Goal: Information Seeking & Learning: Learn about a topic

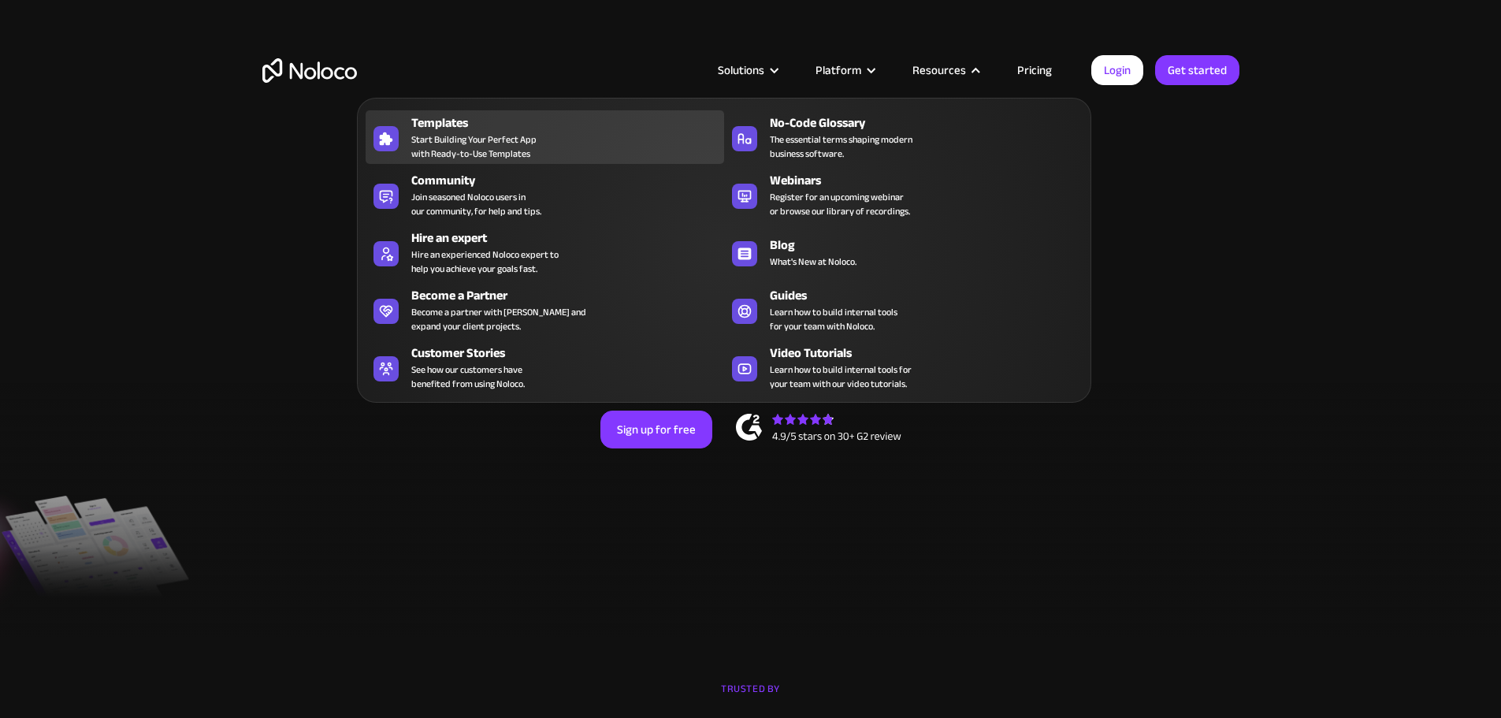
click at [482, 141] on span "Start Building Your Perfect App with Ready-to-Use Templates" at bounding box center [473, 146] width 125 height 28
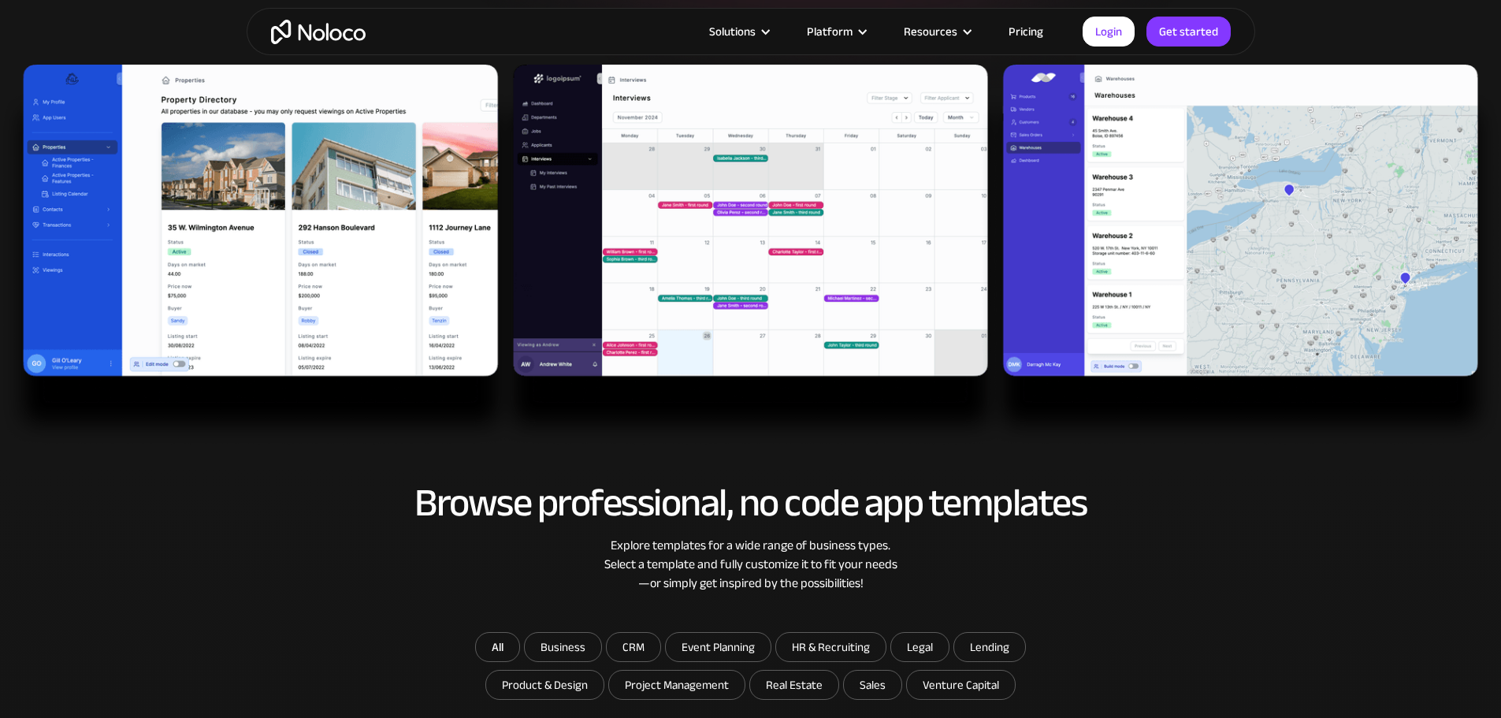
scroll to position [867, 0]
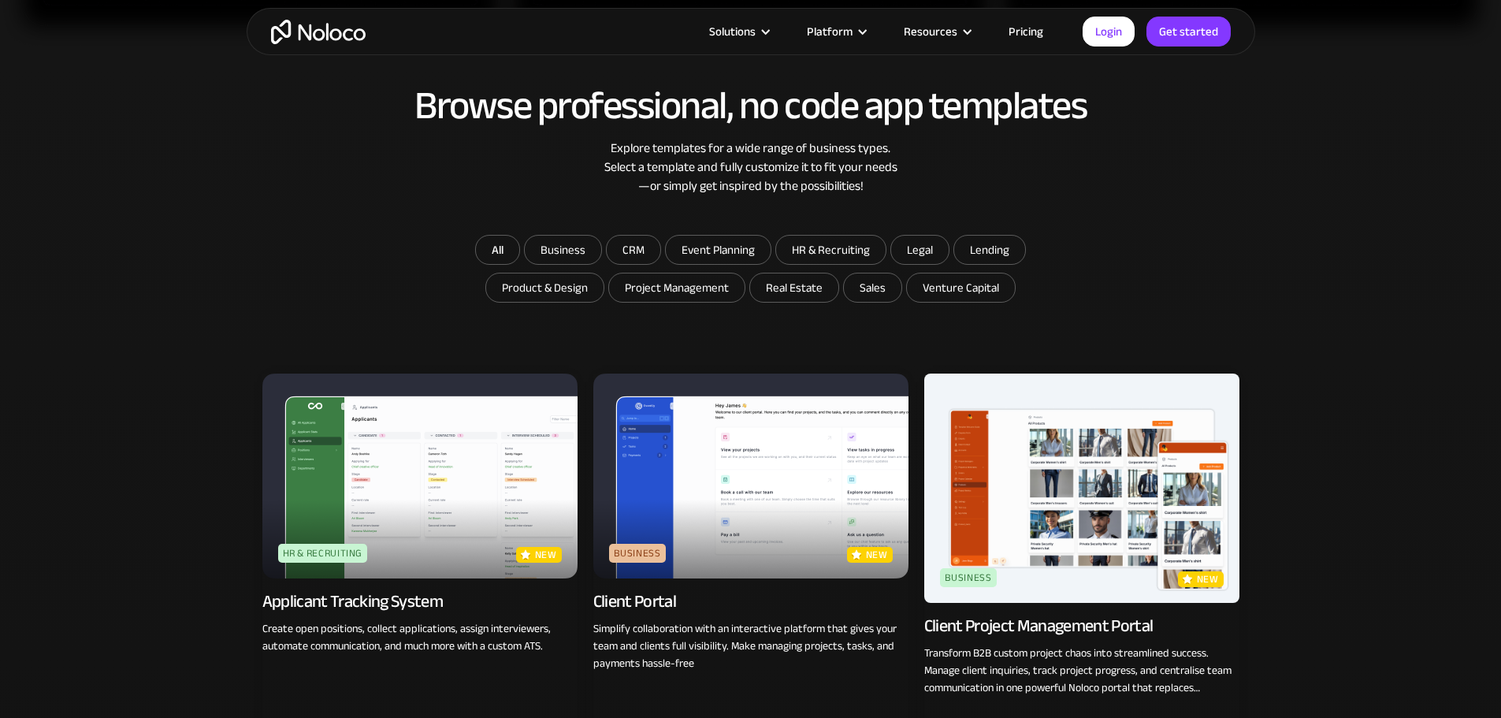
click at [407, 434] on img at bounding box center [419, 476] width 315 height 205
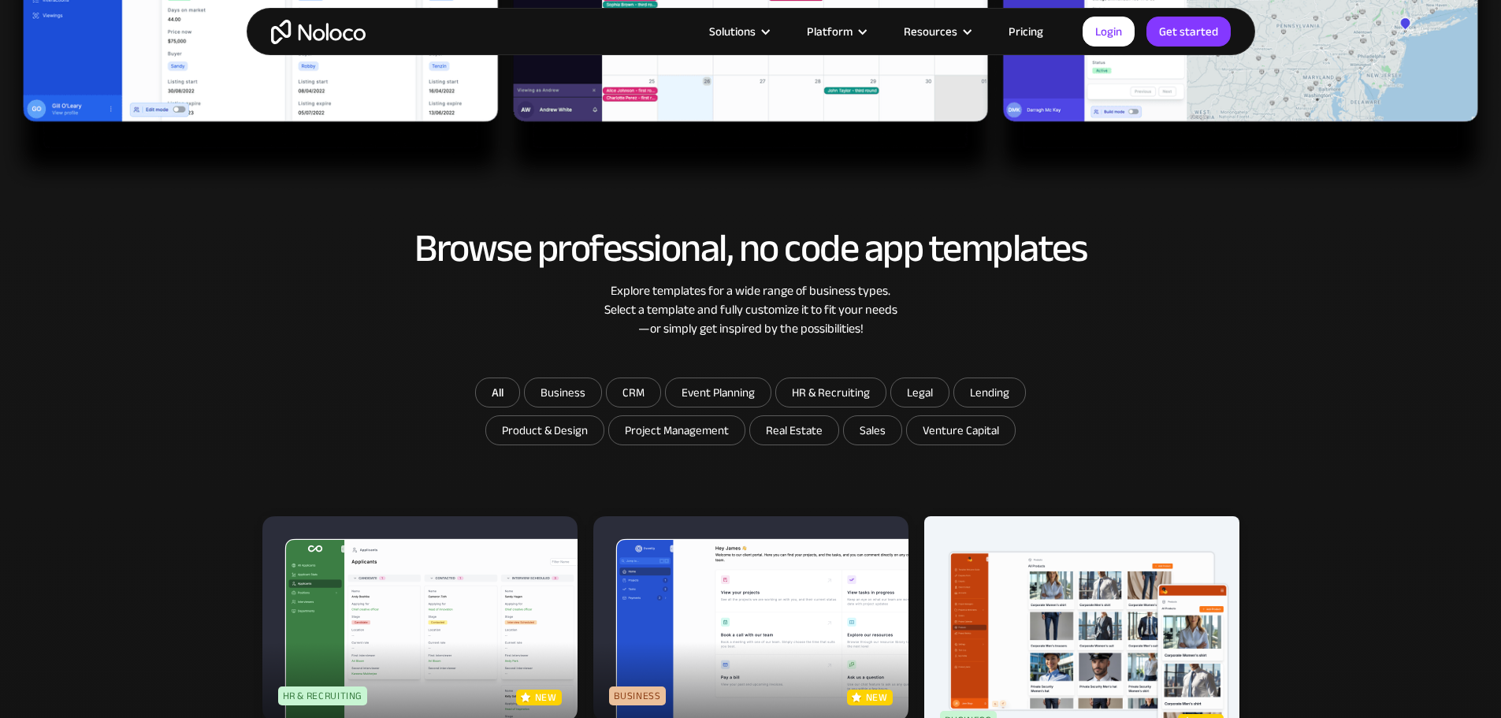
scroll to position [709, 0]
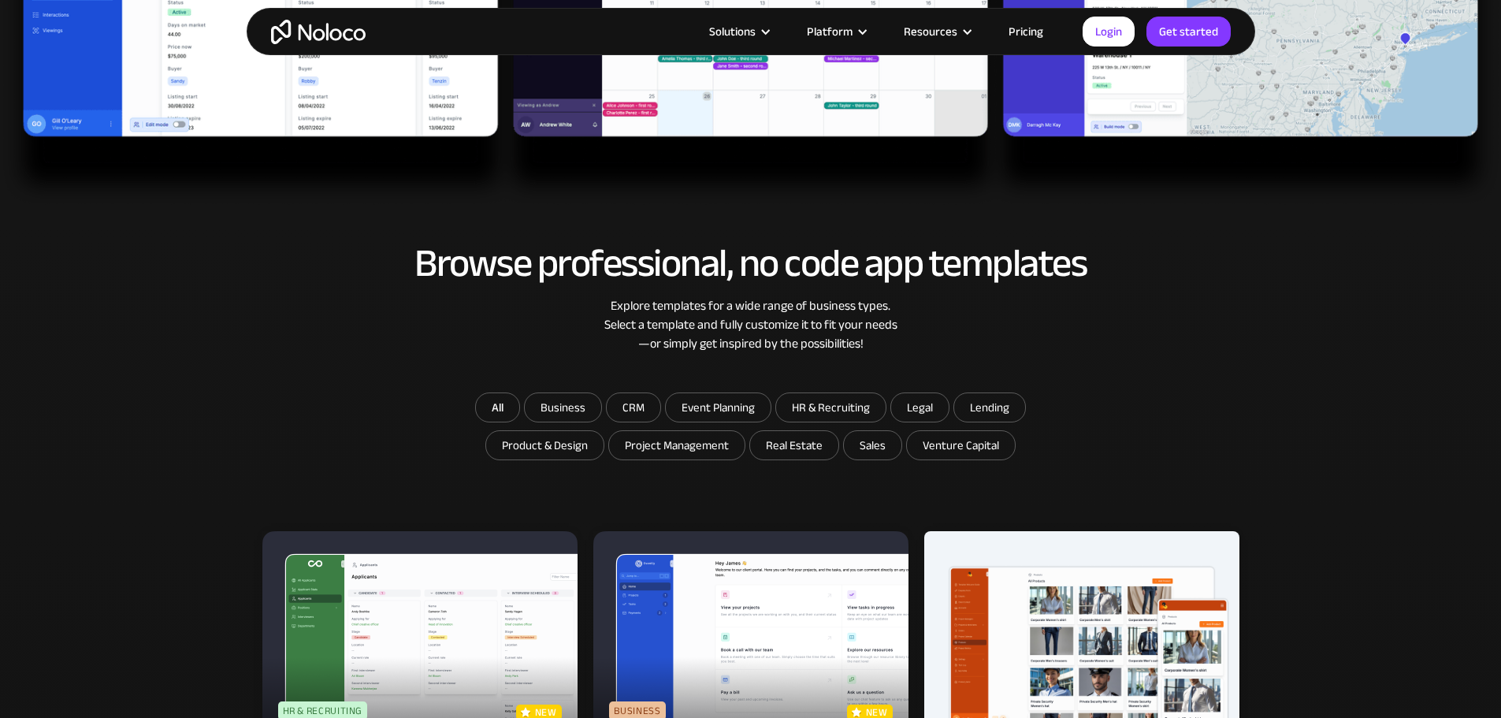
click at [360, 570] on img at bounding box center [419, 633] width 315 height 205
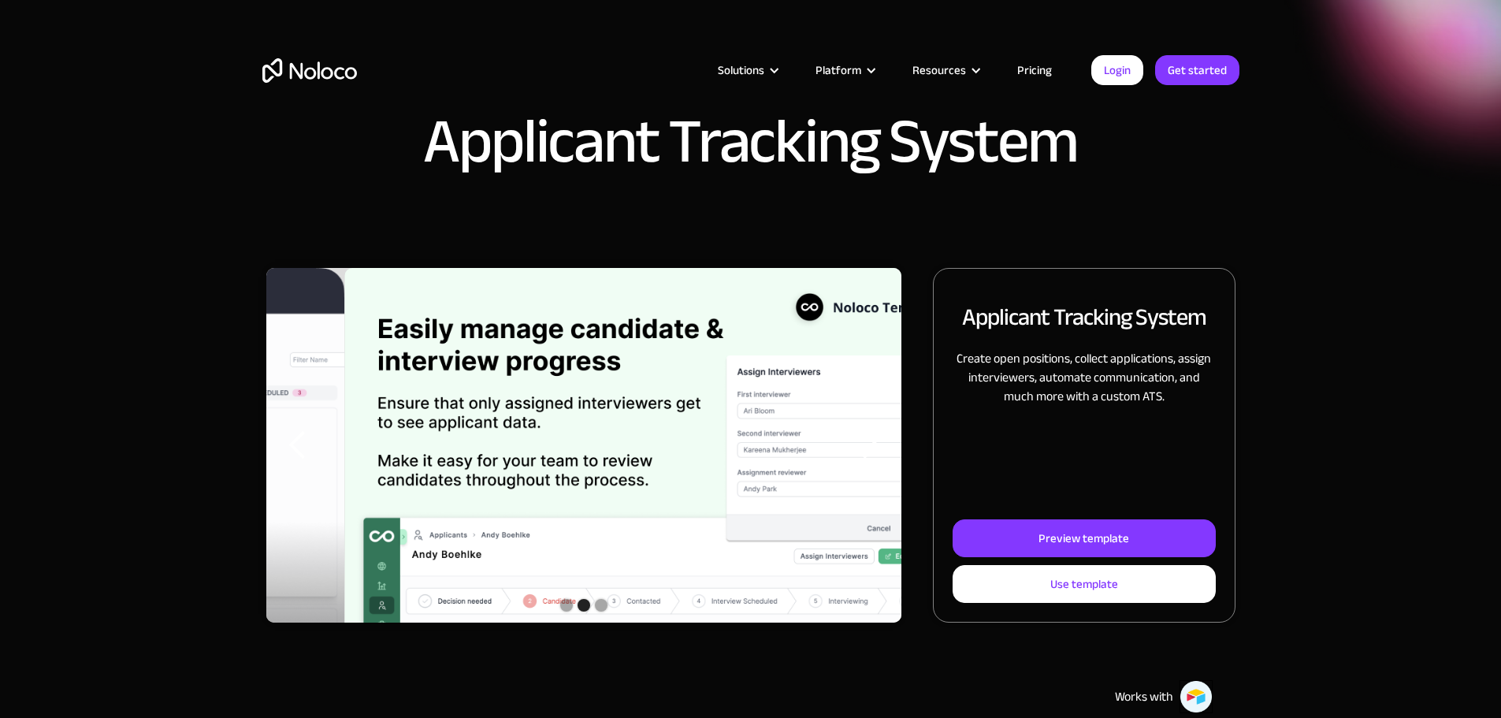
click at [1039, 69] on link "Pricing" at bounding box center [1035, 70] width 74 height 20
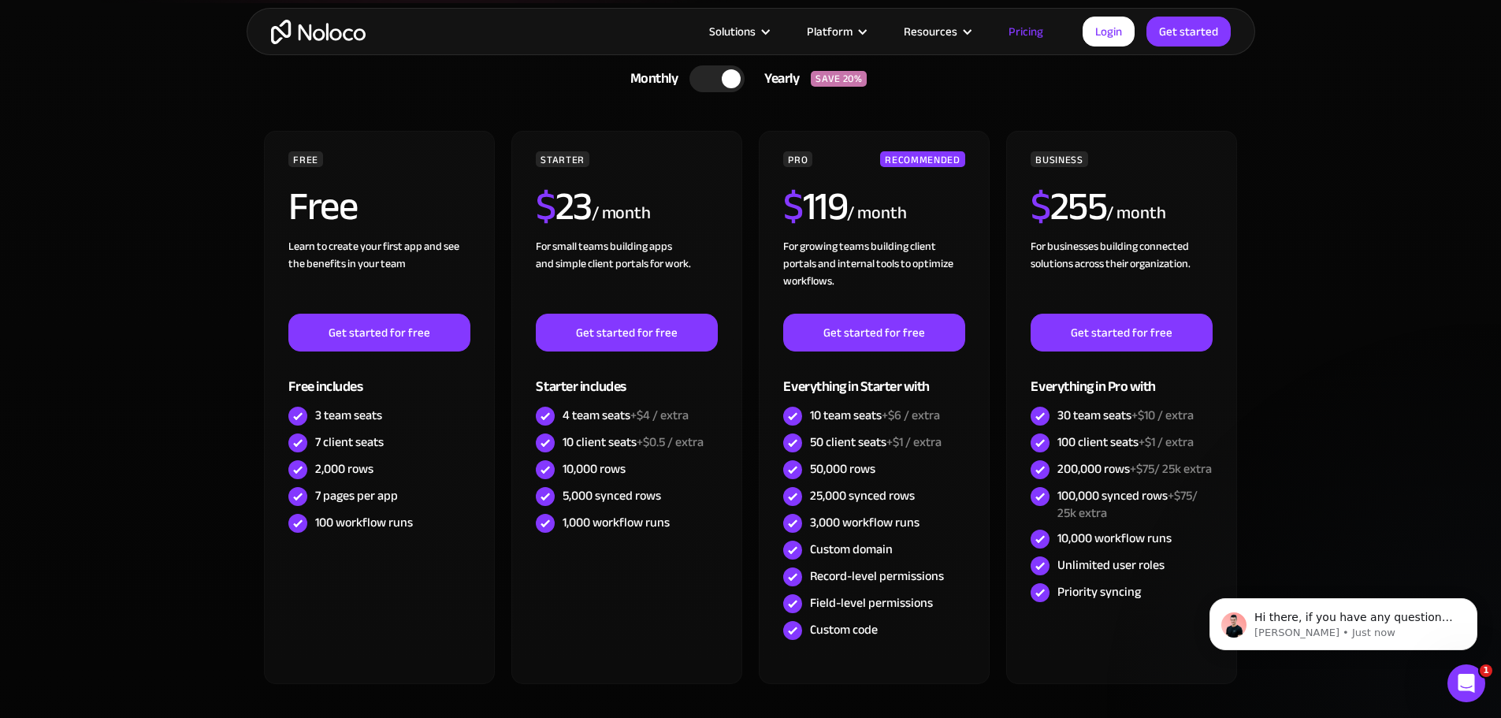
click at [705, 80] on div at bounding box center [717, 78] width 55 height 27
